Goal: Task Accomplishment & Management: Use online tool/utility

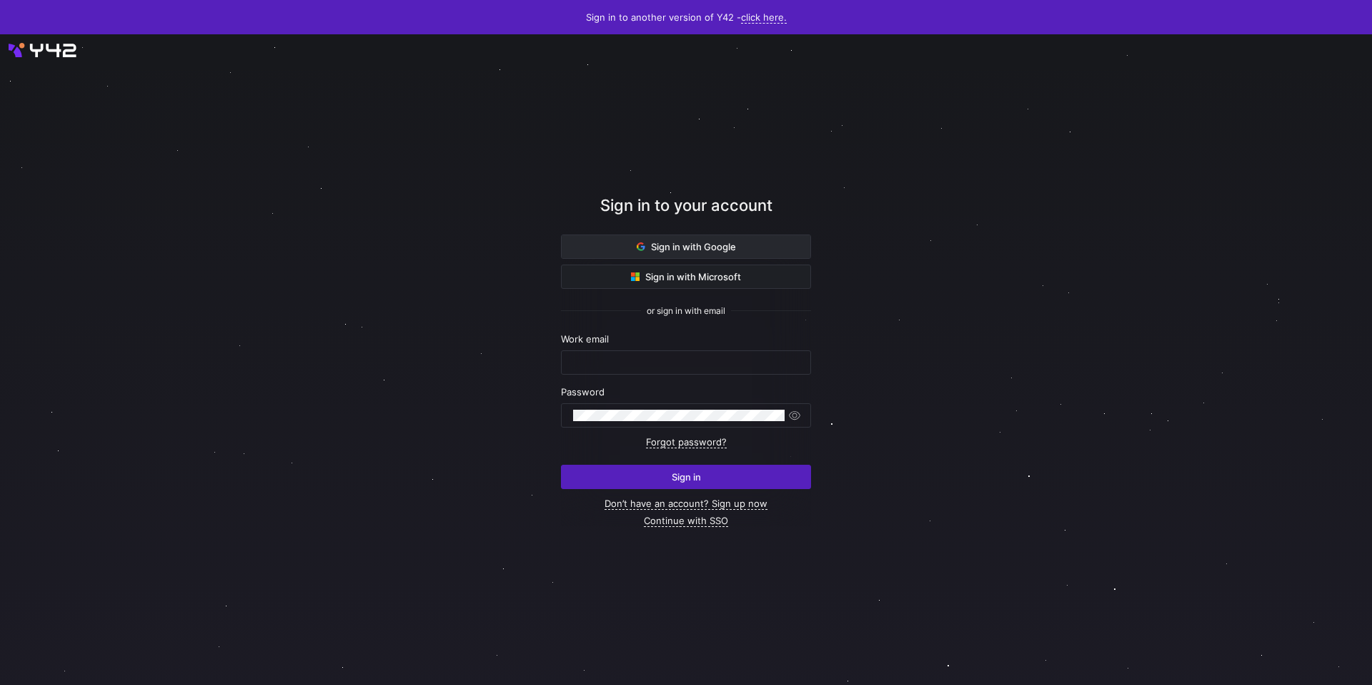
click at [750, 249] on span at bounding box center [686, 246] width 249 height 23
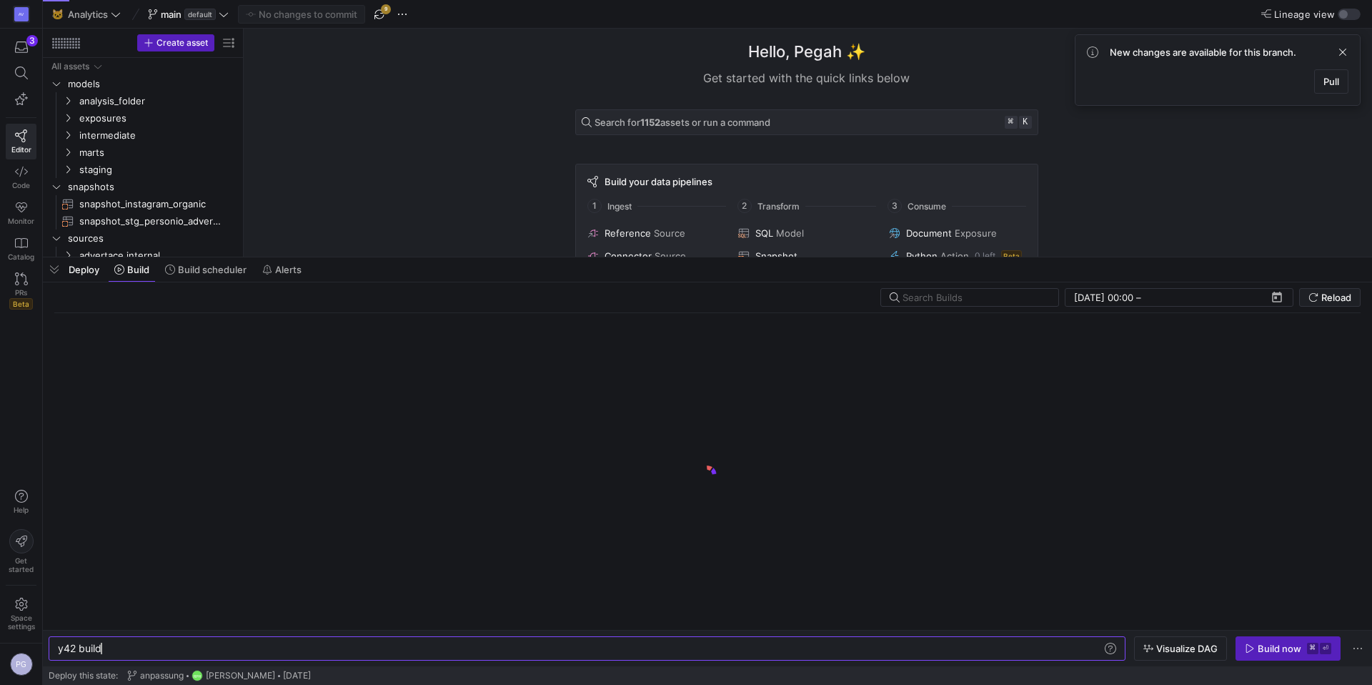
scroll to position [0, 43]
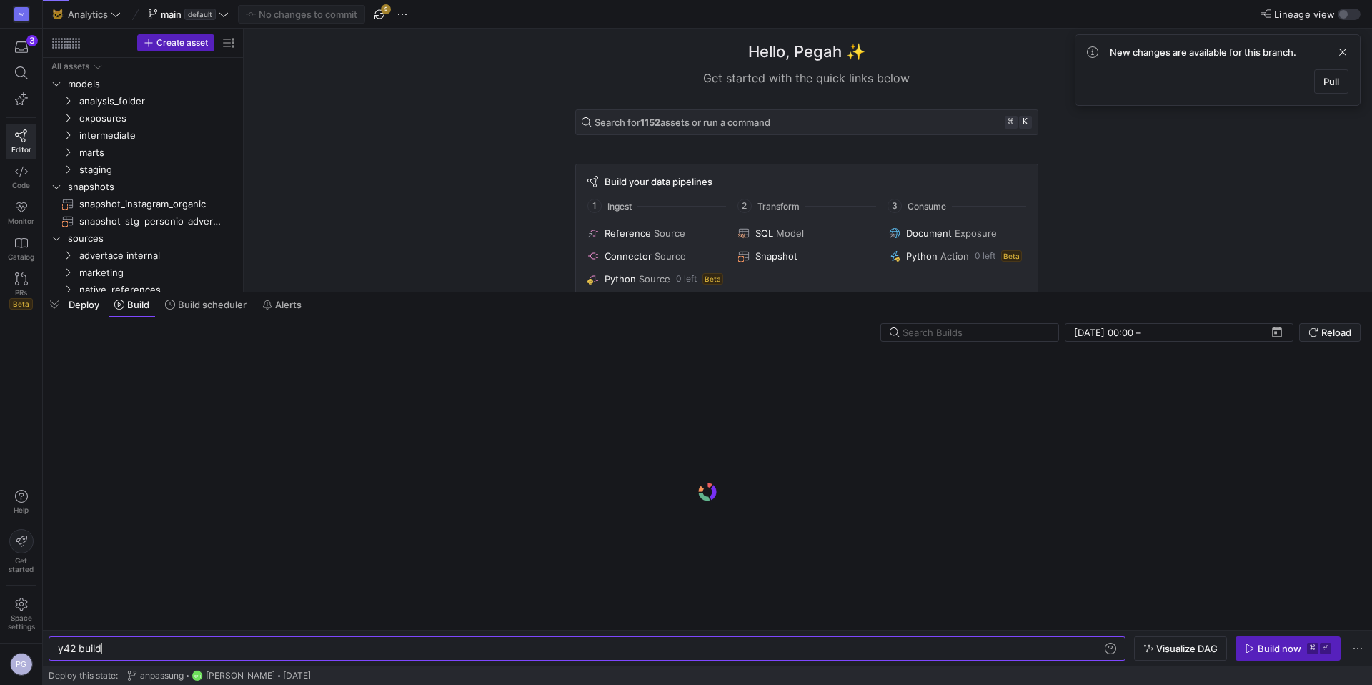
drag, startPoint x: 435, startPoint y: 662, endPoint x: 420, endPoint y: 294, distance: 367.7
click at [229, 311] on span at bounding box center [205, 304] width 93 height 23
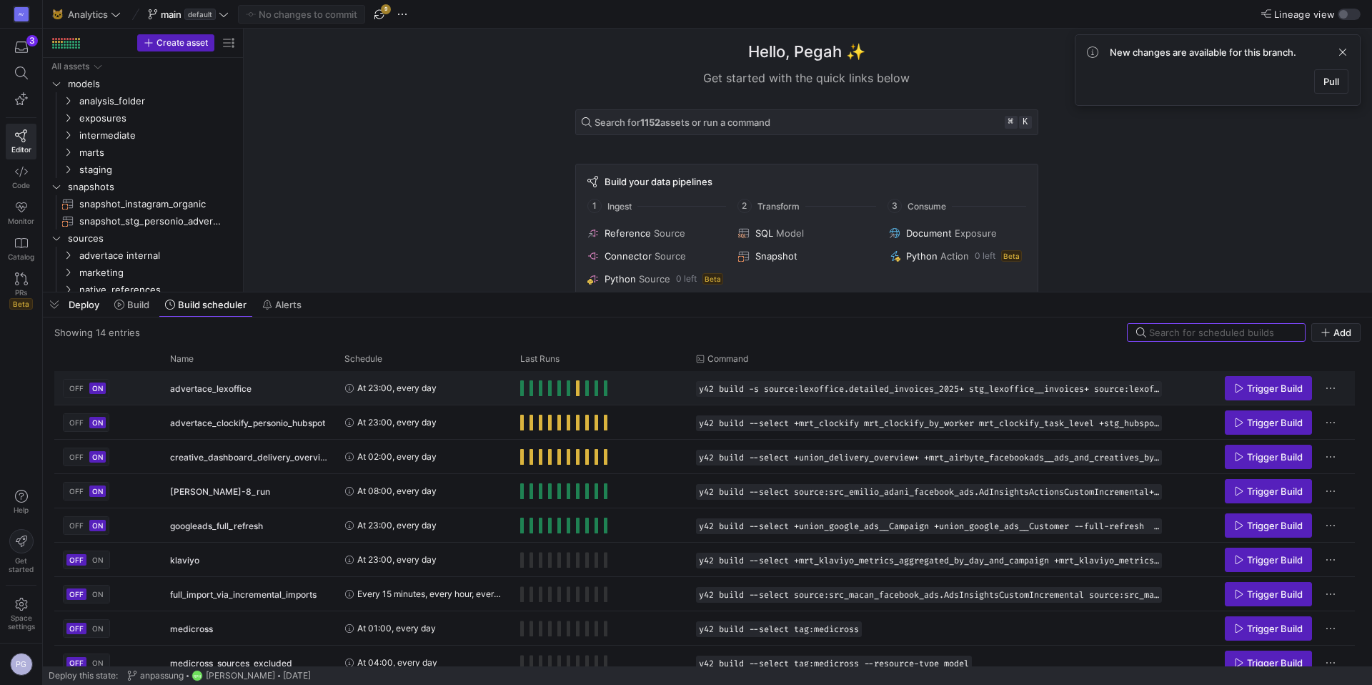
scroll to position [2, 0]
